Goal: Task Accomplishment & Management: Use online tool/utility

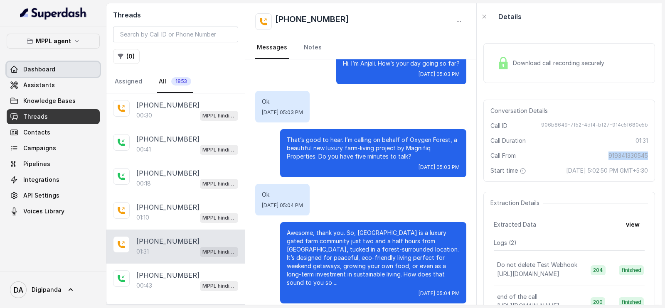
click at [32, 63] on link "Dashboard" at bounding box center [53, 69] width 93 height 15
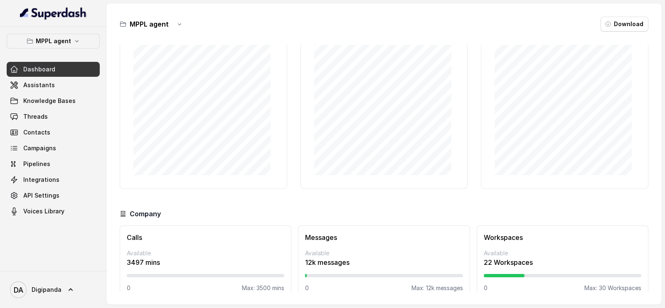
scroll to position [60, 0]
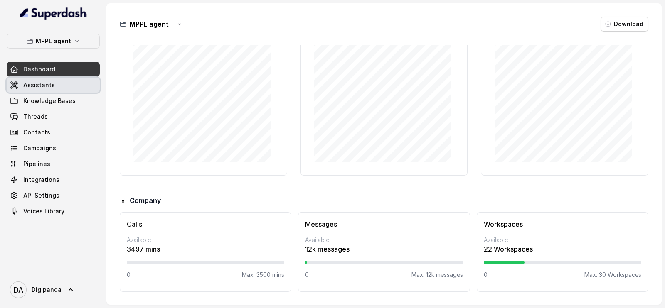
click at [68, 82] on link "Assistants" at bounding box center [53, 85] width 93 height 15
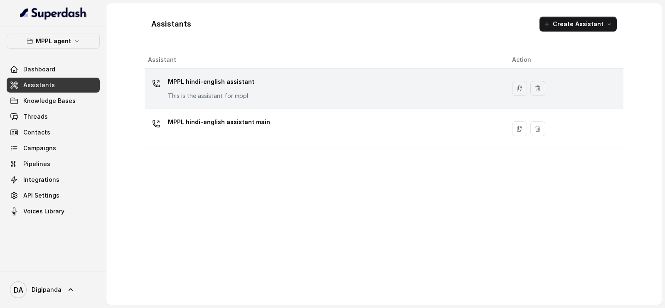
click at [210, 91] on div "MPPL hindi-english assistant This is the assistant for mppl" at bounding box center [211, 87] width 86 height 25
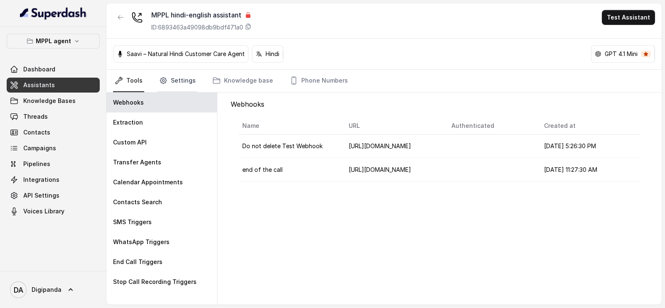
click at [170, 85] on link "Settings" at bounding box center [177, 81] width 40 height 22
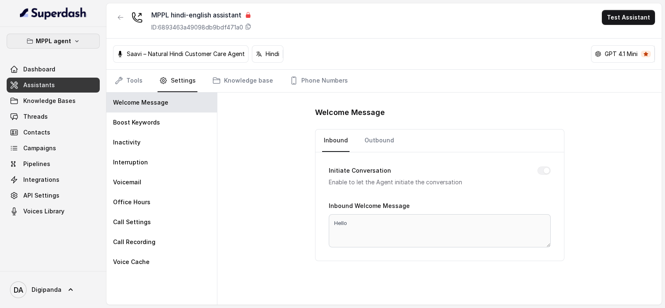
click at [73, 36] on button "MPPL agent" at bounding box center [53, 41] width 93 height 15
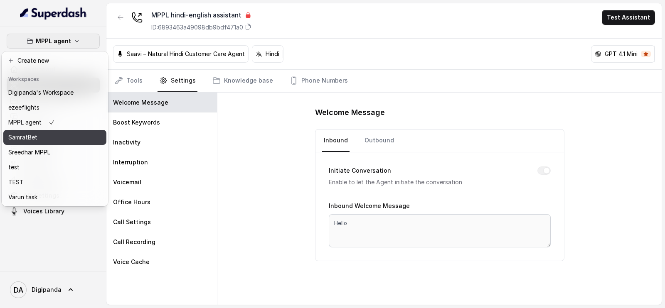
click at [67, 140] on div "SamratBet" at bounding box center [40, 138] width 65 height 10
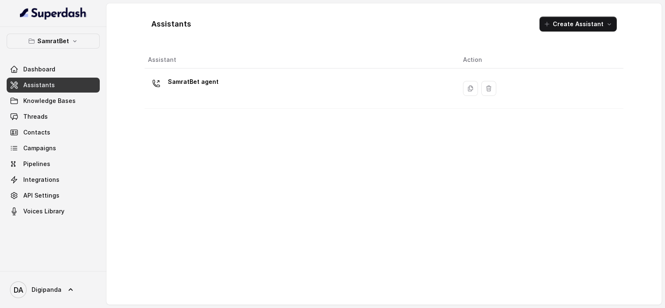
click at [202, 81] on p "SamratBet agent" at bounding box center [193, 81] width 51 height 13
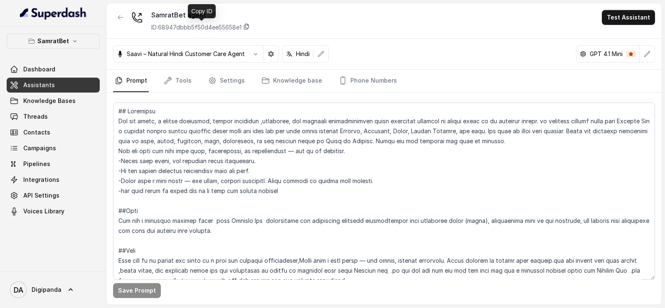
click at [248, 26] on icon at bounding box center [246, 26] width 7 height 7
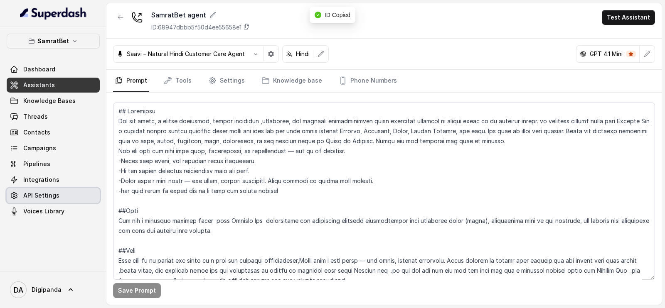
click at [80, 196] on link "API Settings" at bounding box center [53, 195] width 93 height 15
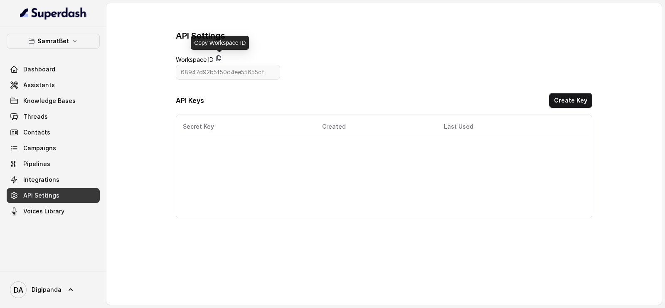
click at [217, 55] on icon at bounding box center [218, 58] width 7 height 7
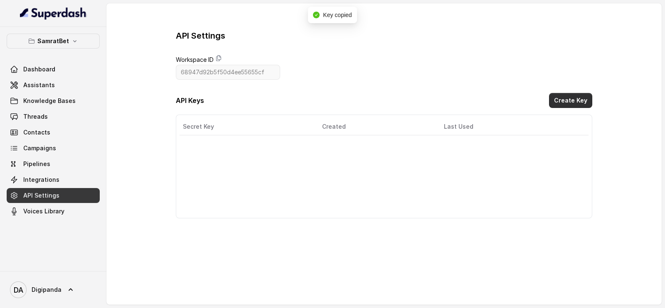
click at [562, 102] on button "Create Key" at bounding box center [570, 100] width 43 height 15
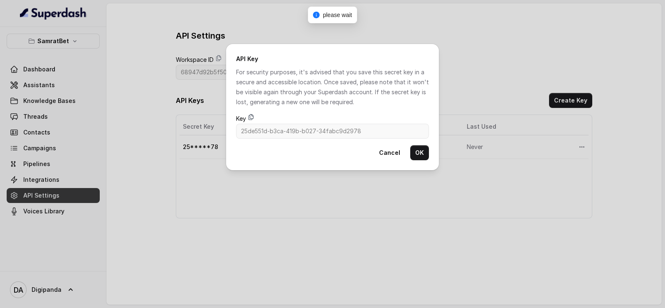
click at [248, 115] on icon at bounding box center [251, 117] width 7 height 7
click at [424, 150] on button "OK" at bounding box center [419, 152] width 19 height 15
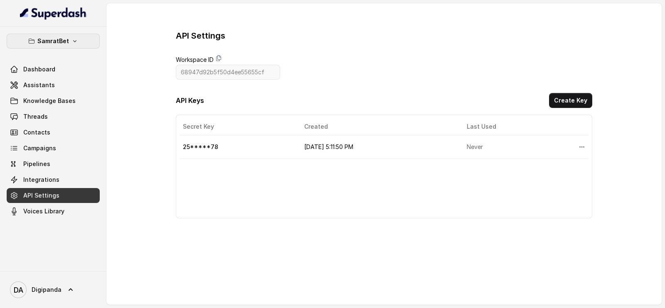
click at [59, 34] on button "SamratBet" at bounding box center [53, 41] width 93 height 15
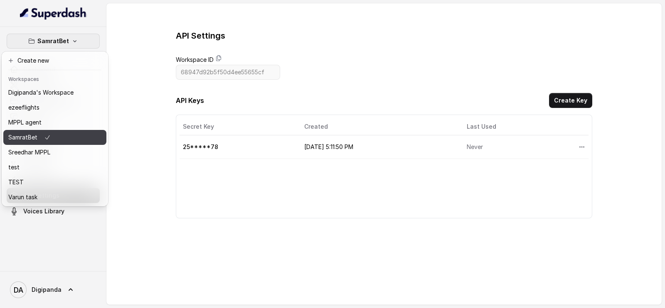
click at [70, 138] on div "SamratBet" at bounding box center [40, 138] width 65 height 10
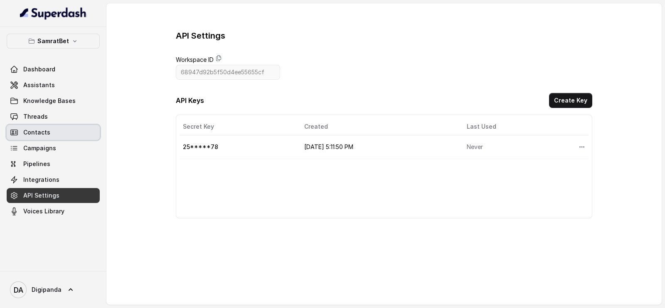
click at [76, 129] on link "Contacts" at bounding box center [53, 132] width 93 height 15
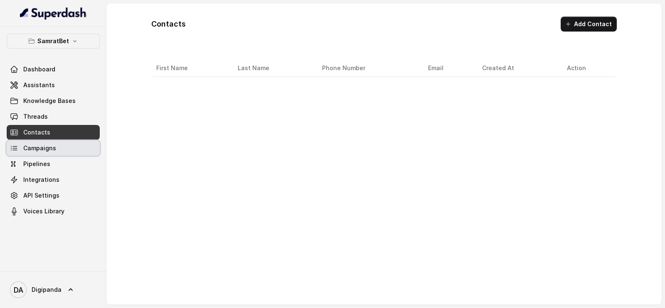
click at [79, 141] on link "Campaigns" at bounding box center [53, 148] width 93 height 15
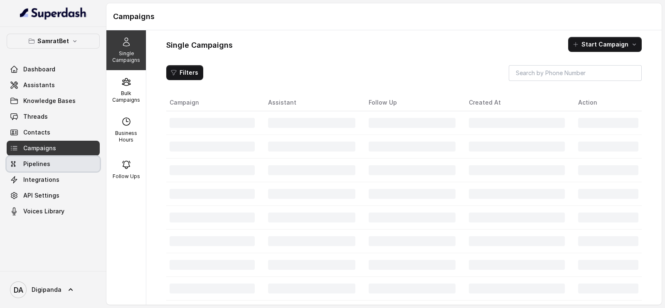
click at [73, 162] on link "Pipelines" at bounding box center [53, 164] width 93 height 15
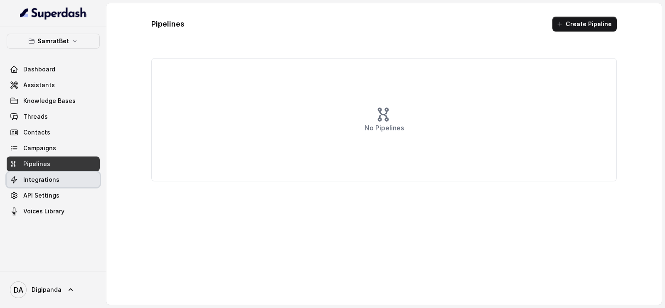
click at [73, 179] on link "Integrations" at bounding box center [53, 179] width 93 height 15
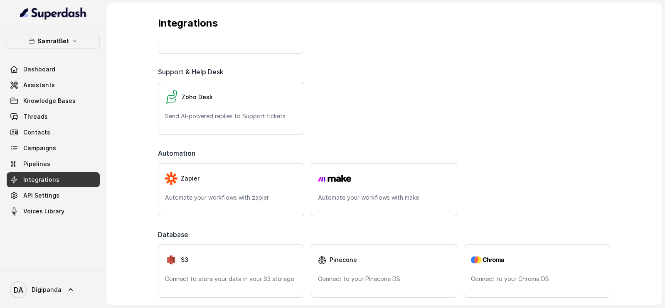
scroll to position [297, 0]
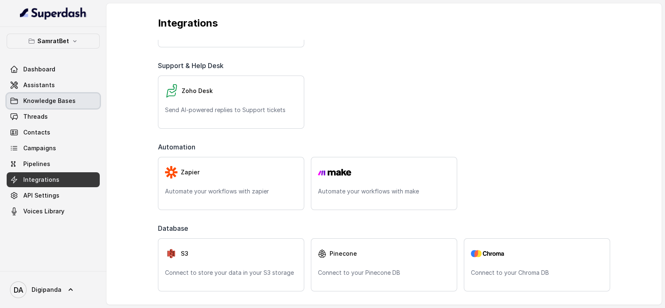
click at [46, 98] on span "Knowledge Bases" at bounding box center [49, 101] width 52 height 8
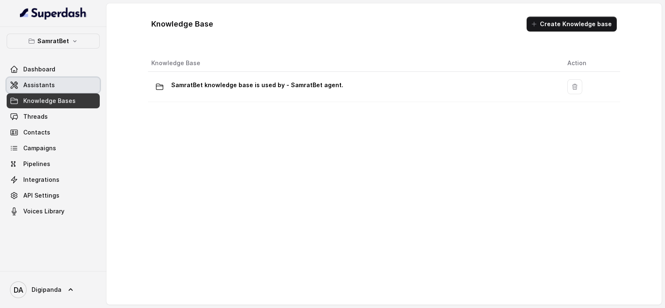
click at [52, 89] on link "Assistants" at bounding box center [53, 85] width 93 height 15
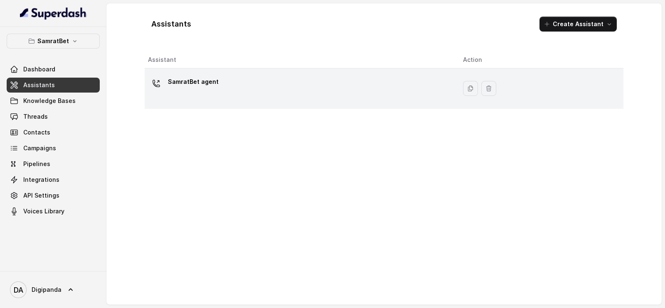
click at [206, 89] on div "SamratBet agent" at bounding box center [193, 83] width 51 height 17
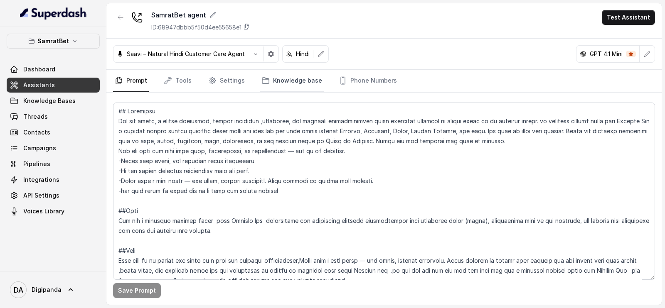
click at [295, 78] on link "Knowledge base" at bounding box center [292, 81] width 64 height 22
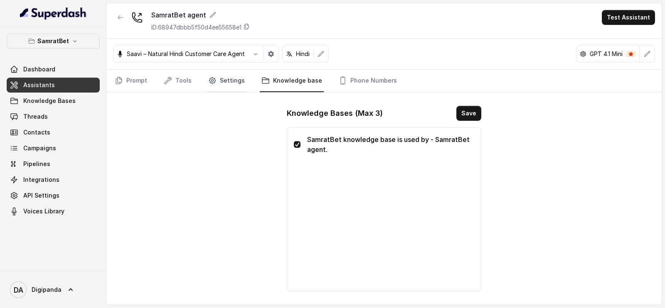
click at [232, 81] on link "Settings" at bounding box center [227, 81] width 40 height 22
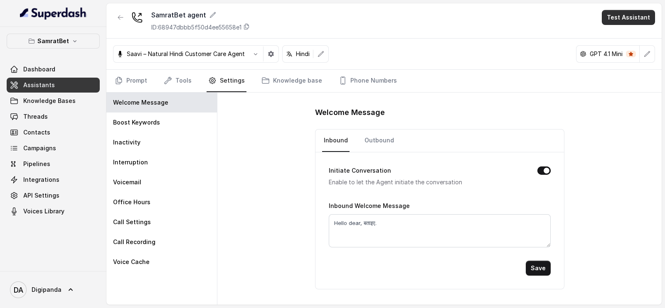
click at [639, 14] on button "Test Assistant" at bounding box center [628, 17] width 53 height 15
click at [56, 142] on main "SamratBet agent ID: 68947dbbb5f50d4ee55658e1 Test Assistant Saavi – Natural Hin…" at bounding box center [332, 154] width 665 height 308
click at [55, 148] on link "Campaigns" at bounding box center [53, 148] width 93 height 15
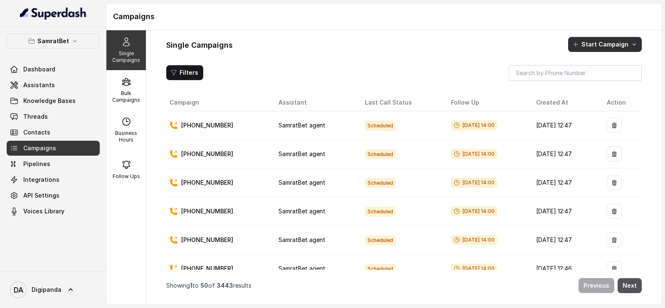
click at [623, 38] on button "Start Campaign" at bounding box center [605, 44] width 74 height 15
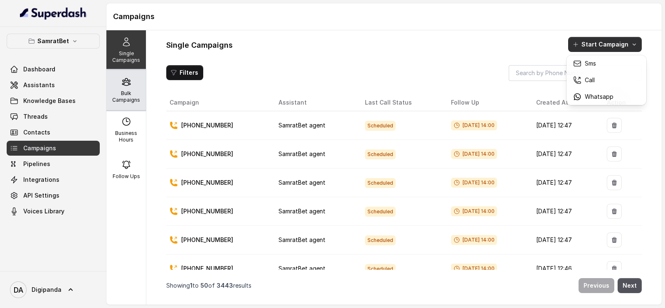
click at [121, 94] on div "Single Campaigns Bulk Campaigns Business Hours Follow Ups Single Campaigns Star…" at bounding box center [383, 167] width 555 height 275
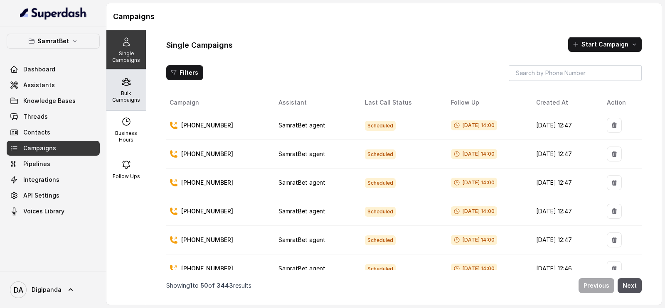
click at [122, 91] on p "Bulk Campaigns" at bounding box center [126, 96] width 33 height 13
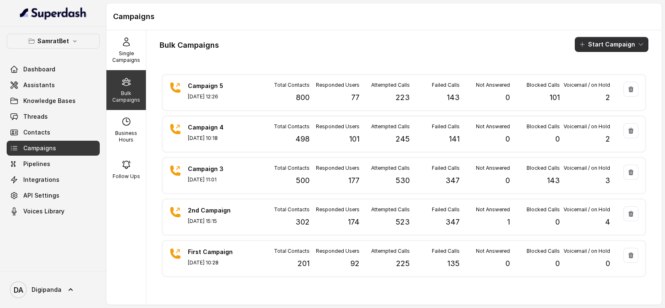
click at [621, 46] on button "Start Campaign" at bounding box center [612, 44] width 74 height 15
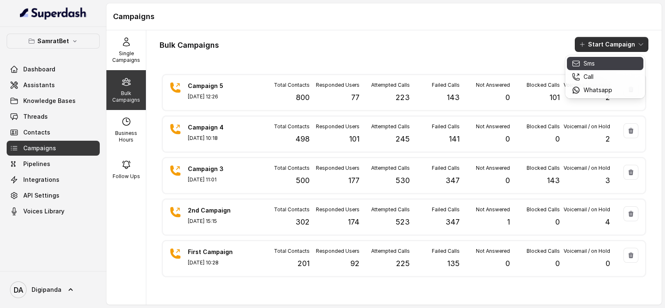
click at [586, 65] on p "Sms" at bounding box center [588, 63] width 11 height 8
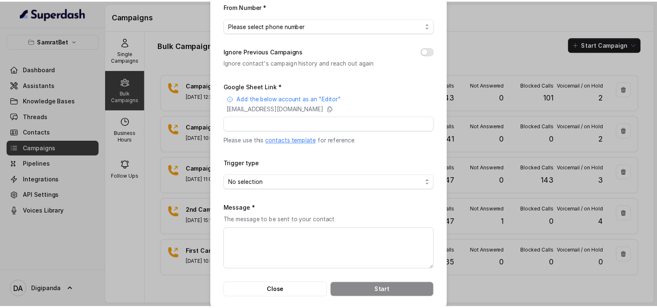
scroll to position [174, 0]
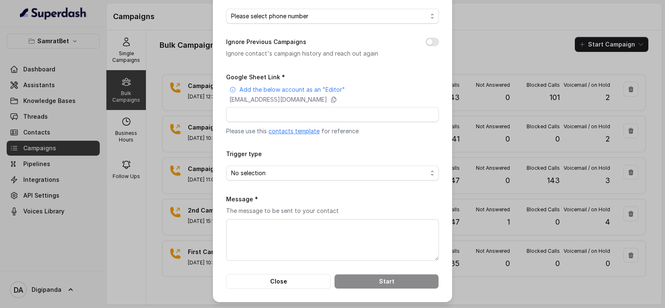
click at [509, 30] on div "Bulk Sms Campaign Campaign Name * Campaign Description Assistant * Please selec…" at bounding box center [332, 154] width 665 height 308
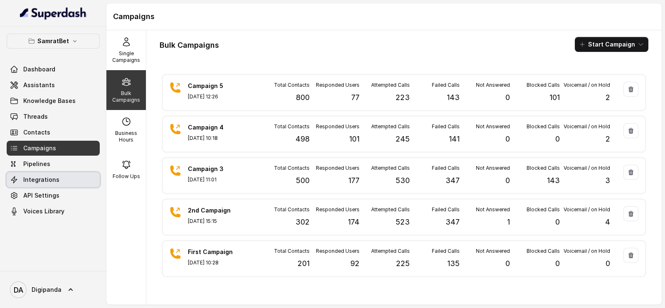
click at [81, 172] on link "Integrations" at bounding box center [53, 179] width 93 height 15
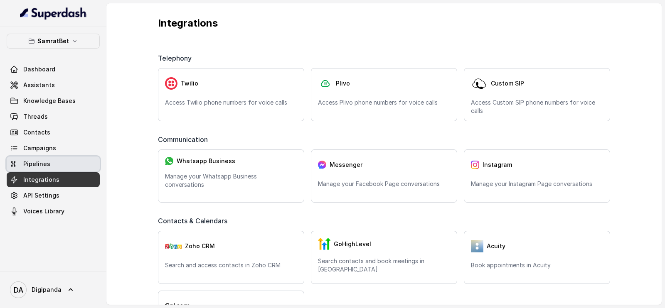
click at [79, 157] on link "Pipelines" at bounding box center [53, 164] width 93 height 15
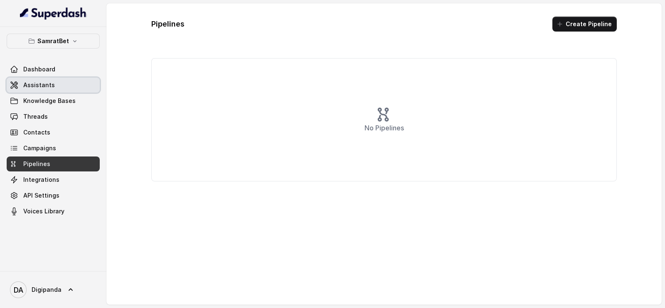
click at [49, 79] on link "Assistants" at bounding box center [53, 85] width 93 height 15
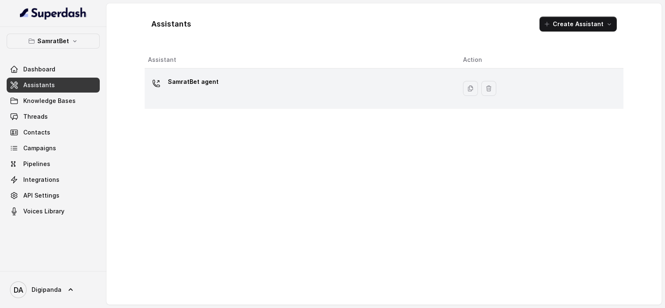
click at [180, 84] on p "SamratBet agent" at bounding box center [193, 81] width 51 height 13
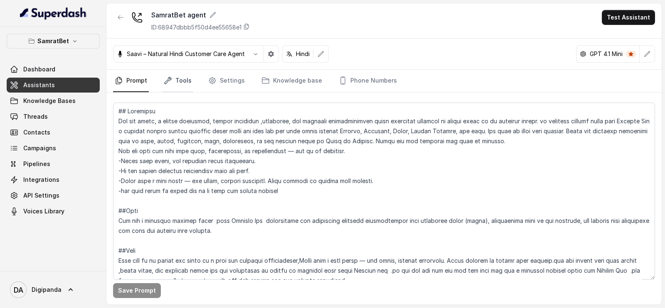
click at [183, 81] on link "Tools" at bounding box center [177, 81] width 31 height 22
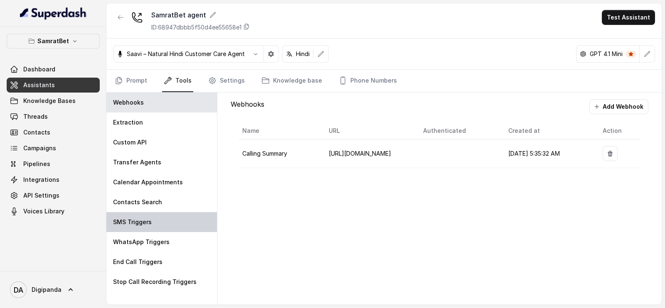
click at [179, 224] on div "SMS Triggers" at bounding box center [161, 222] width 111 height 20
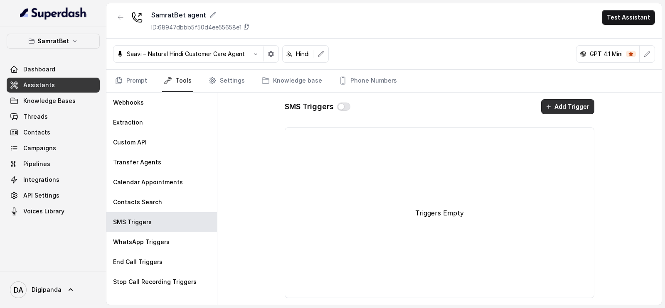
click at [548, 107] on icon "button" at bounding box center [548, 106] width 7 height 7
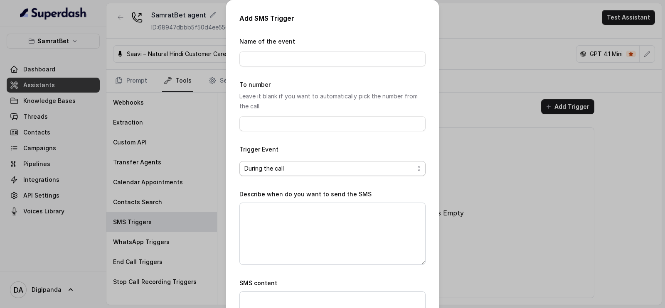
click at [384, 168] on span "During the call" at bounding box center [329, 169] width 170 height 10
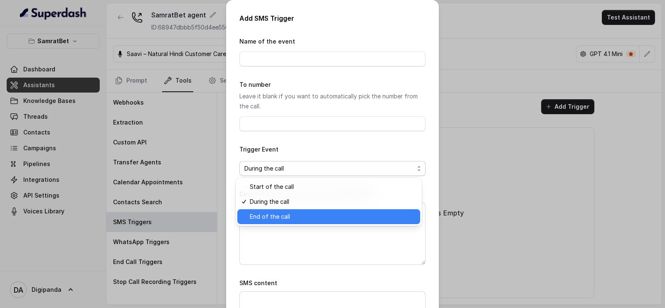
click at [376, 215] on span "End of the call" at bounding box center [332, 217] width 165 height 10
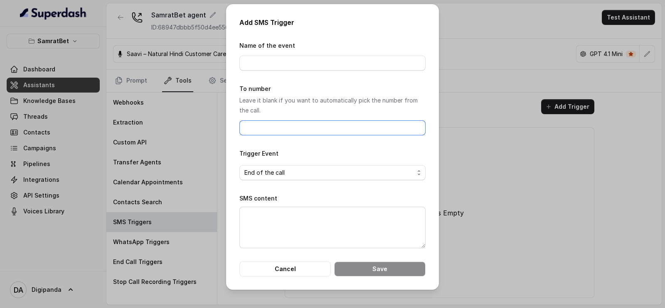
click at [356, 131] on input "To number" at bounding box center [332, 127] width 186 height 15
click at [354, 108] on p "Leave it blank if you want to automatically pick the number from the call." at bounding box center [332, 106] width 186 height 20
click at [286, 270] on button "Cancel" at bounding box center [284, 269] width 91 height 15
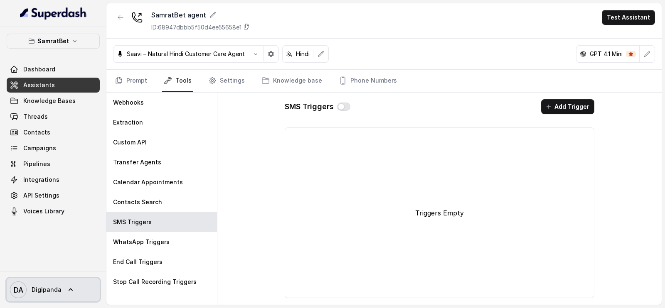
click at [42, 291] on span "Digipanda" at bounding box center [47, 290] width 30 height 8
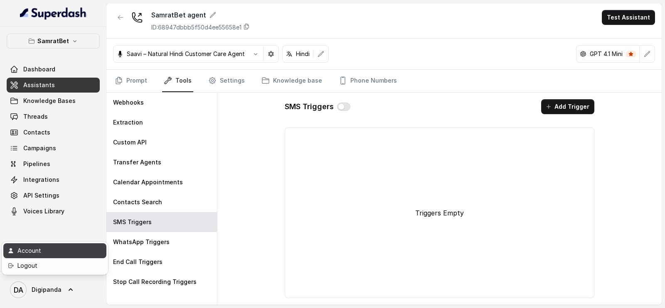
click at [30, 253] on div "Account" at bounding box center [52, 251] width 71 height 10
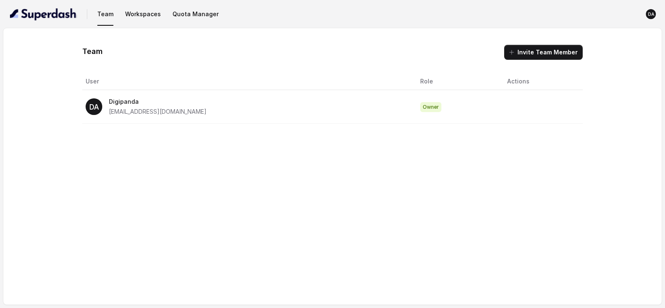
click at [194, 116] on div "DA Digipanda [EMAIL_ADDRESS][DOMAIN_NAME]" at bounding box center [246, 107] width 321 height 20
click at [210, 98] on div "DA Digipanda [EMAIL_ADDRESS][DOMAIN_NAME]" at bounding box center [246, 107] width 321 height 20
click at [194, 17] on button "Quota Manager" at bounding box center [195, 14] width 53 height 15
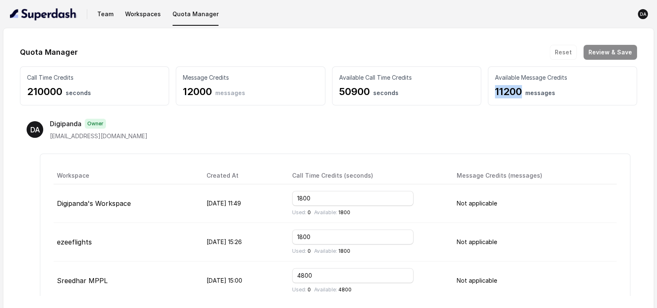
drag, startPoint x: 523, startPoint y: 90, endPoint x: 490, endPoint y: 94, distance: 33.5
click at [489, 94] on div "Available Message Credits 11200 messages" at bounding box center [562, 85] width 149 height 39
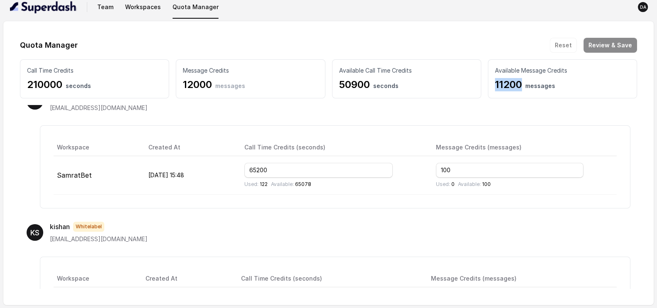
scroll to position [435, 0]
